Goal: Information Seeking & Learning: Learn about a topic

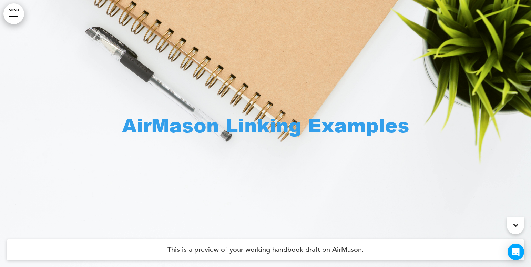
drag, startPoint x: 469, startPoint y: 240, endPoint x: 513, endPoint y: 266, distance: 51.2
click at [469, 239] on html "Are you sure you want to close this modal? Cancel Close 10 Publishing Creating …" at bounding box center [265, 133] width 531 height 267
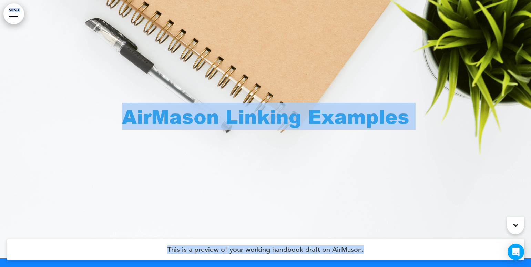
click at [194, 58] on div at bounding box center [265, 124] width 531 height 267
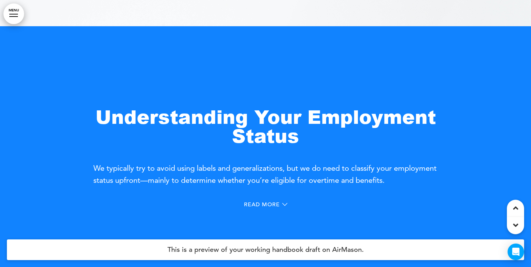
scroll to position [112, 0]
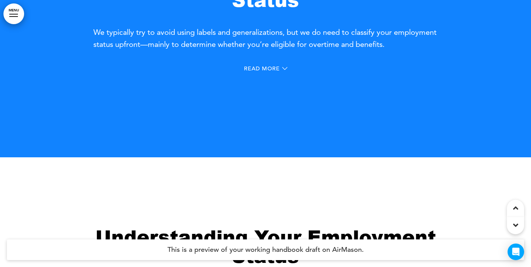
scroll to position [516, 0]
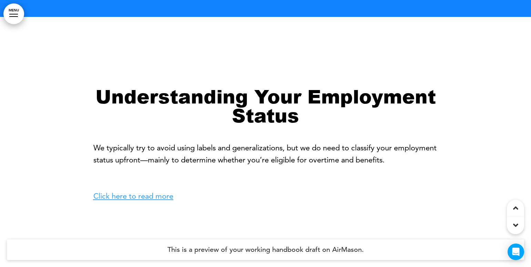
drag, startPoint x: 92, startPoint y: 93, endPoint x: 164, endPoint y: 196, distance: 125.8
click at [407, 156] on div "Understanding Your Employment Status We typically try to avoid using labels and…" at bounding box center [265, 150] width 531 height 267
click at [255, 175] on p "We typically try to avoid using labels and generalizations, but we do need to c…" at bounding box center [265, 172] width 344 height 61
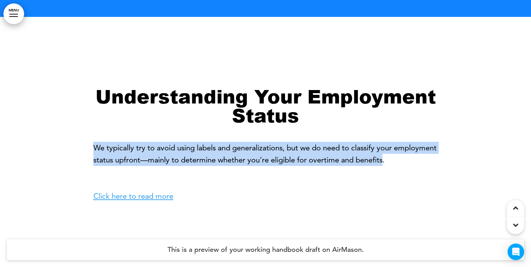
click at [431, 158] on p "We typically try to avoid using labels and generalizations, but we do need to c…" at bounding box center [265, 172] width 344 height 61
click at [270, 180] on p "We typically try to avoid using labels and generalizations, but we do need to c…" at bounding box center [265, 172] width 344 height 61
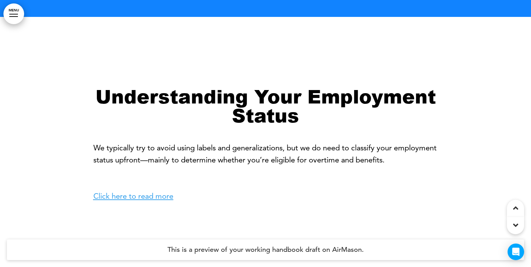
click at [147, 199] on link "Click here to read more" at bounding box center [133, 195] width 80 height 9
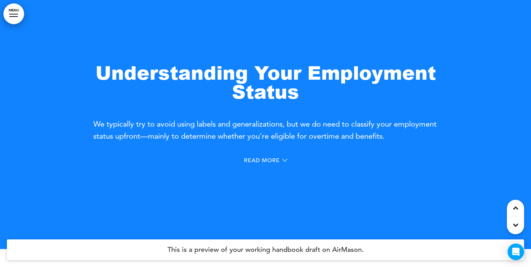
scroll to position [310, 0]
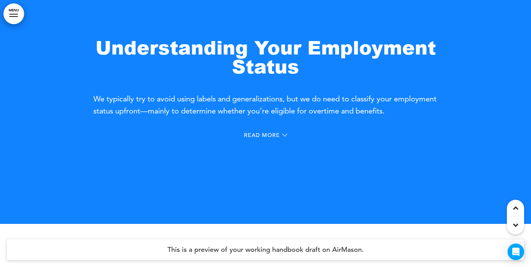
click at [274, 137] on span "Read More" at bounding box center [262, 135] width 36 height 6
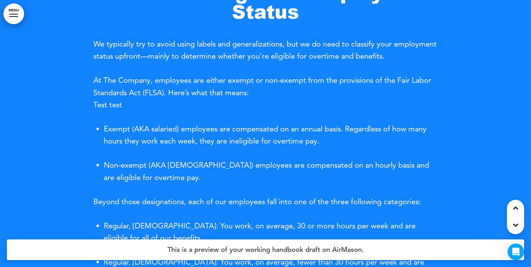
click at [284, 109] on span "At The Company, employees are either exempt or non-exempt from the provisions o…" at bounding box center [261, 91] width 337 height 33
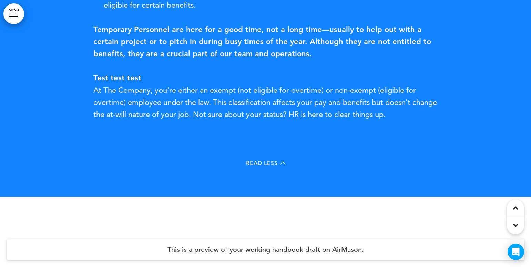
scroll to position [653, 0]
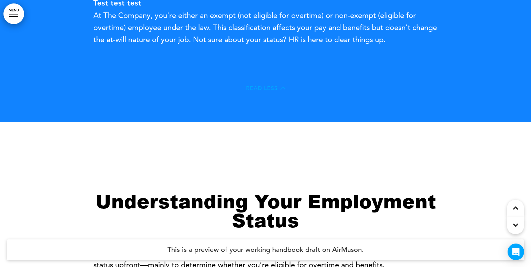
click at [282, 88] on icon at bounding box center [282, 87] width 5 height 5
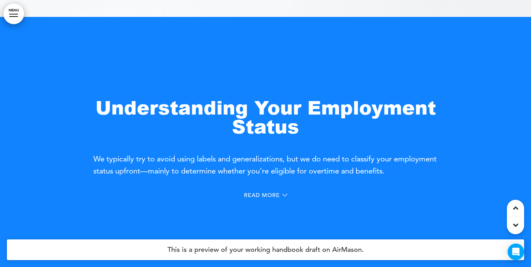
scroll to position [248, 0]
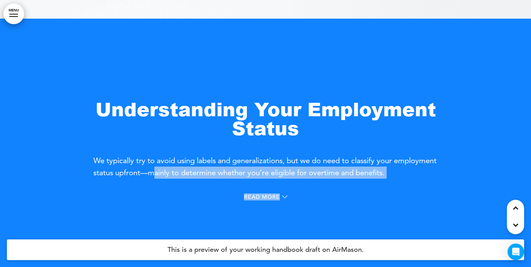
drag, startPoint x: 89, startPoint y: 160, endPoint x: 198, endPoint y: 172, distance: 109.1
click at [198, 172] on div "Understanding Your Employment Status We typically try to avoid using labels and…" at bounding box center [265, 152] width 531 height 267
click at [199, 171] on span "We typically try to avoid using labels and generalizations, but we do need to c…" at bounding box center [264, 166] width 343 height 21
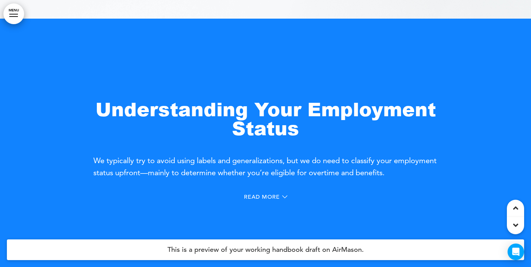
scroll to position [259, 0]
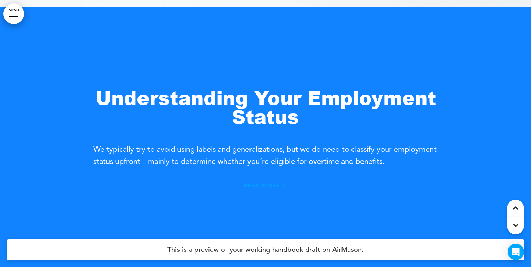
click at [282, 185] on icon at bounding box center [284, 185] width 5 height 3
click at [284, 228] on p "Exempt (AKA salaried) employees are compensated on an annual basis. Regardless …" at bounding box center [271, 240] width 334 height 24
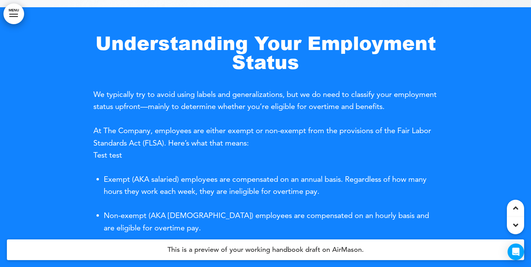
drag, startPoint x: 93, startPoint y: 130, endPoint x: 177, endPoint y: 240, distance: 138.8
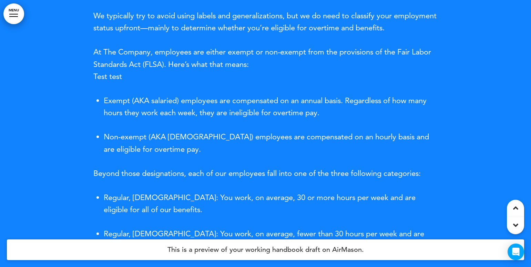
scroll to position [337, 0]
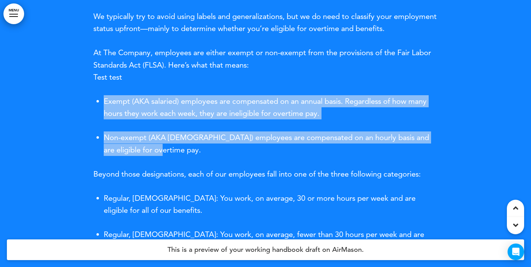
drag, startPoint x: 105, startPoint y: 101, endPoint x: 161, endPoint y: 150, distance: 74.9
click at [161, 150] on ul "Exempt (AKA salaried) employees are compensated on an annual basis. Regardless …" at bounding box center [265, 125] width 344 height 61
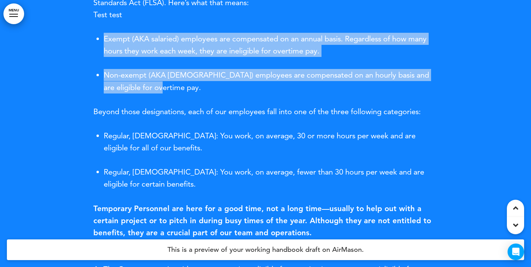
scroll to position [410, 0]
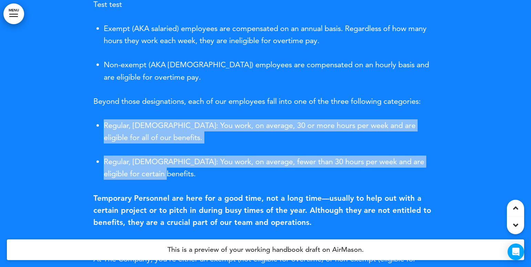
drag, startPoint x: 102, startPoint y: 123, endPoint x: 170, endPoint y: 168, distance: 81.0
click at [170, 168] on ul "Regular, [DEMOGRAPHIC_DATA]: You work, on average, 30 or more hours per week an…" at bounding box center [265, 149] width 344 height 61
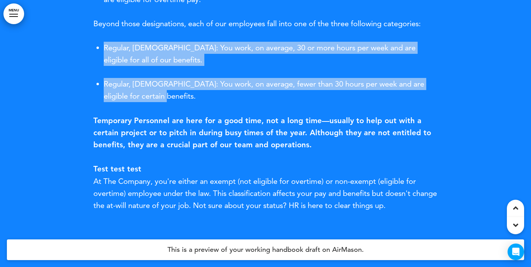
scroll to position [488, 0]
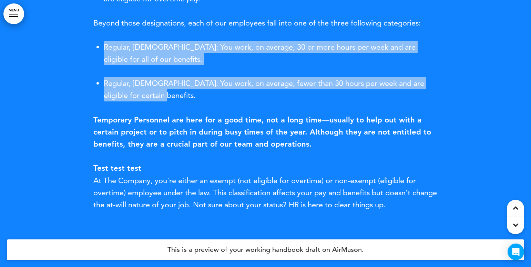
click at [349, 170] on p "Temporary Personnel are here for a good time, not a long time—usually to help o…" at bounding box center [265, 174] width 344 height 121
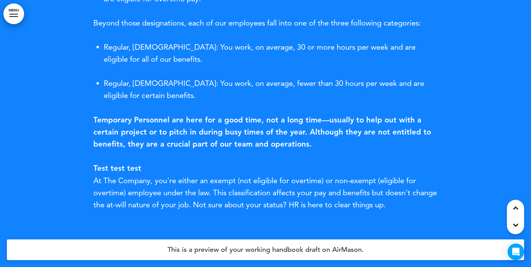
scroll to position [473, 0]
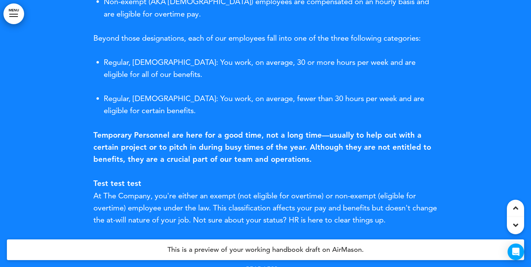
click at [349, 169] on p "Temporary Personnel are here for a good time, not a long time—usually to help o…" at bounding box center [265, 189] width 344 height 121
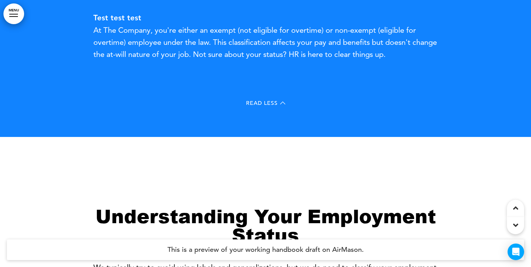
scroll to position [665, 0]
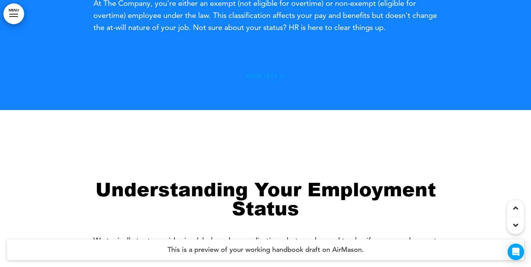
click at [283, 77] on icon at bounding box center [282, 75] width 5 height 5
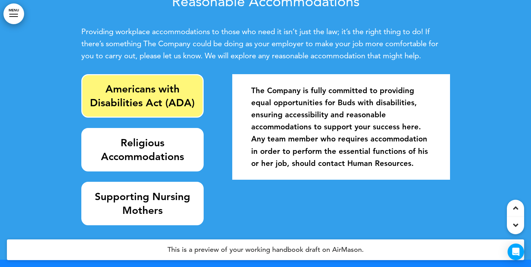
scroll to position [826, 0]
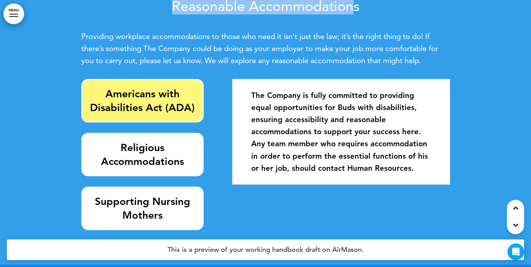
drag, startPoint x: 173, startPoint y: 7, endPoint x: 355, endPoint y: 12, distance: 182.6
click at [355, 12] on span "Reasonable Accommodations" at bounding box center [265, 6] width 187 height 17
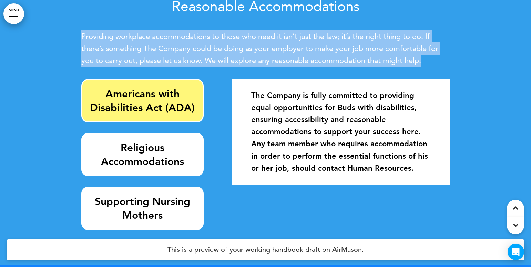
drag, startPoint x: 82, startPoint y: 36, endPoint x: 425, endPoint y: 64, distance: 344.4
click at [425, 64] on p "Providing workplace accommodations to those who need it isn’t just the law; it’…" at bounding box center [265, 48] width 368 height 36
click at [174, 85] on div "Americans with Disabilities Act (ADA)" at bounding box center [142, 100] width 123 height 43
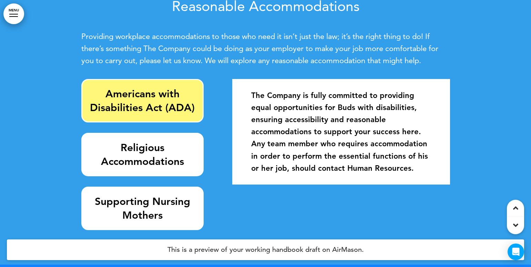
click at [129, 156] on strong "Religious Accommodations" at bounding box center [142, 154] width 83 height 26
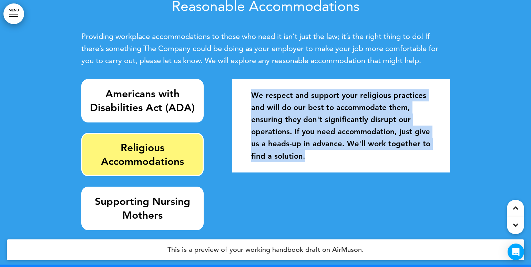
drag, startPoint x: 252, startPoint y: 94, endPoint x: 317, endPoint y: 167, distance: 97.6
click at [317, 167] on div "We respect and support your religious practices and will do our best to accommo…" at bounding box center [340, 125] width 207 height 86
click at [15, 12] on link "MENU" at bounding box center [13, 13] width 21 height 21
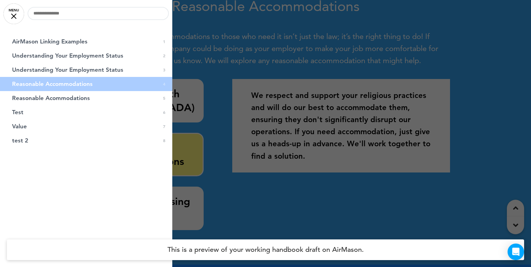
click at [223, 66] on div at bounding box center [265, 133] width 531 height 267
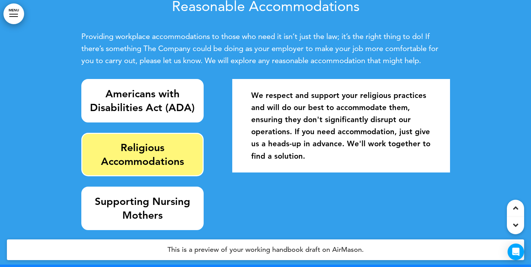
click at [220, 113] on div "Americans with Disabilities Act (ADA) Religious Accommodations Supporting Nursi…" at bounding box center [265, 154] width 368 height 151
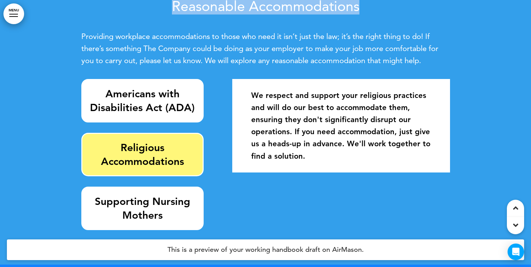
drag, startPoint x: 175, startPoint y: 8, endPoint x: 389, endPoint y: 10, distance: 214.2
click at [389, 10] on h2 "Reasonable Accommodations" at bounding box center [265, 6] width 368 height 14
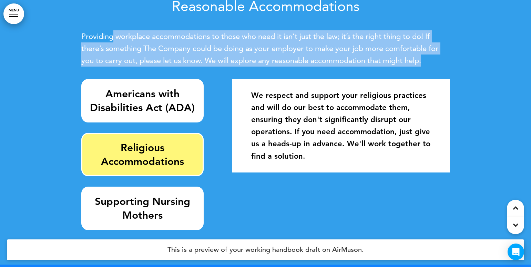
drag, startPoint x: 430, startPoint y: 66, endPoint x: 111, endPoint y: 42, distance: 320.1
click at [111, 42] on p "Providing workplace accommodations to those who need it isn’t just the law; it’…" at bounding box center [265, 48] width 368 height 36
click at [119, 97] on strong "Americans with Disabilities Act (ADA)" at bounding box center [142, 100] width 105 height 26
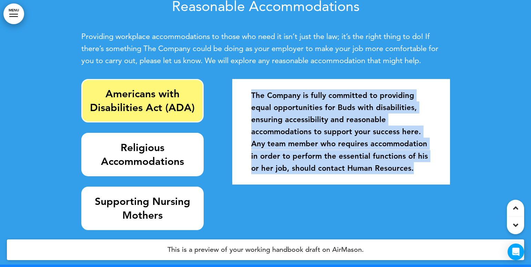
drag, startPoint x: 252, startPoint y: 95, endPoint x: 440, endPoint y: 191, distance: 211.0
click at [440, 191] on div "Americans with Disabilities Act (ADA) Religious Accommodations Supporting Nursi…" at bounding box center [265, 154] width 368 height 151
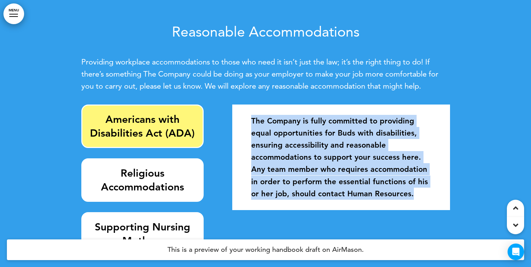
scroll to position [801, 0]
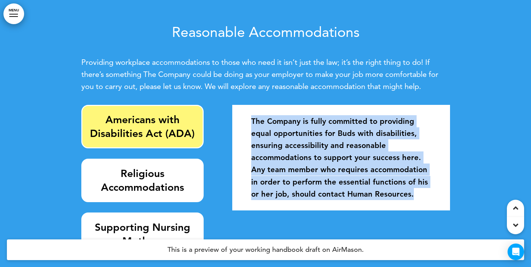
click at [346, 105] on div "The Company is fully committed to providing equal opportunities for Buds with d…" at bounding box center [340, 157] width 217 height 105
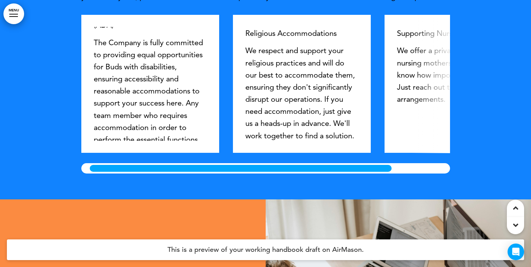
scroll to position [0, 72]
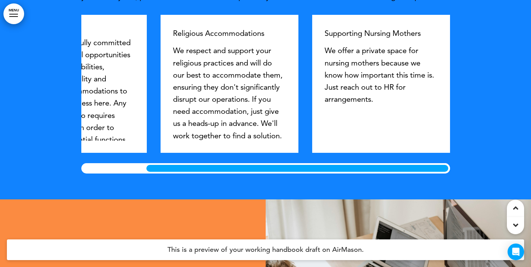
click at [305, 167] on div at bounding box center [296, 168] width 305 height 10
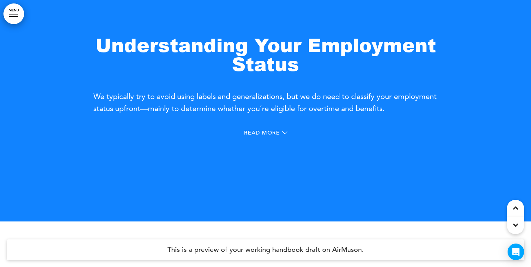
scroll to position [308, 0]
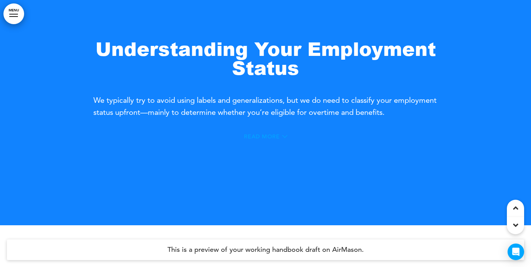
click at [282, 138] on icon at bounding box center [284, 136] width 5 height 5
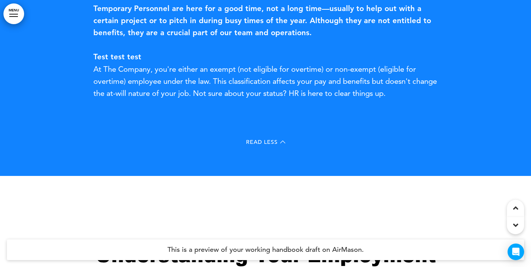
scroll to position [640, 0]
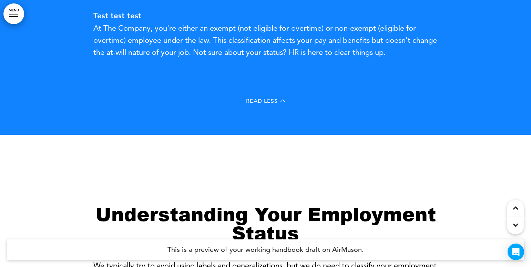
click at [286, 101] on div "Read Less" at bounding box center [265, 102] width 344 height 14
click at [281, 101] on icon at bounding box center [282, 100] width 5 height 5
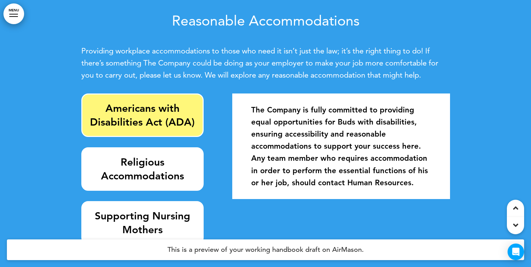
scroll to position [789, 0]
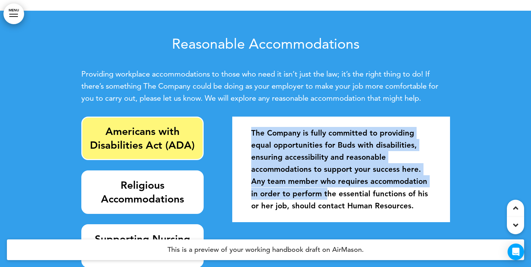
drag, startPoint x: 272, startPoint y: 127, endPoint x: 326, endPoint y: 190, distance: 83.3
click at [326, 190] on div "The Company is fully committed to providing equal opportunities for Buds with d…" at bounding box center [340, 169] width 207 height 98
click at [259, 135] on strong "The Company is fully committed to providing equal opportunities for Buds with d…" at bounding box center [339, 169] width 177 height 82
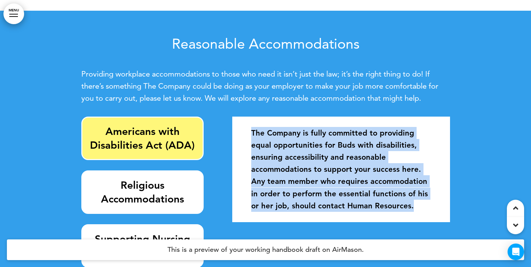
drag, startPoint x: 247, startPoint y: 130, endPoint x: 461, endPoint y: 214, distance: 229.5
click at [461, 214] on div "Reasonable Accommodations Providing workplace accommodations to those who need …" at bounding box center [265, 156] width 531 height 291
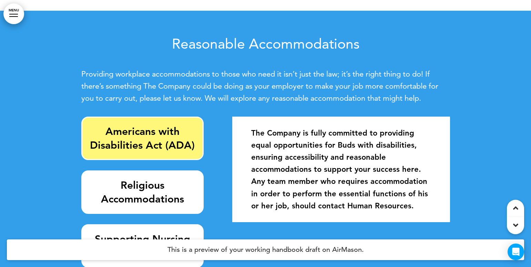
click at [343, 152] on strong "The Company is fully committed to providing equal opportunities for Buds with d…" at bounding box center [339, 169] width 177 height 82
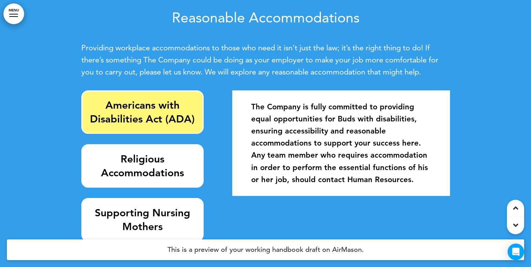
scroll to position [814, 0]
